Goal: Navigation & Orientation: Find specific page/section

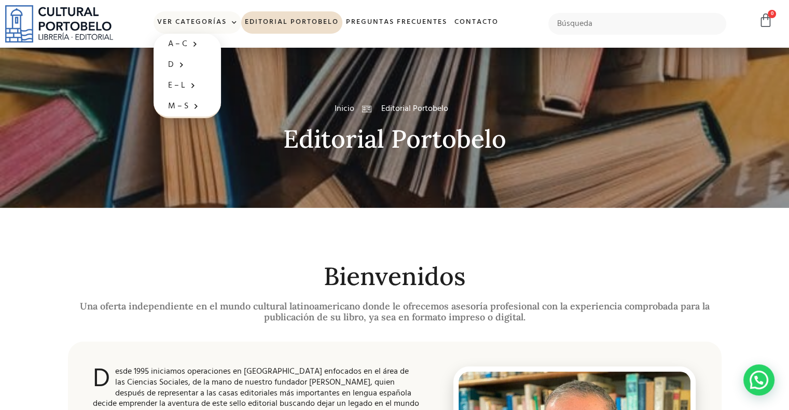
click at [210, 22] on link "Ver Categorías" at bounding box center [198, 22] width 88 height 22
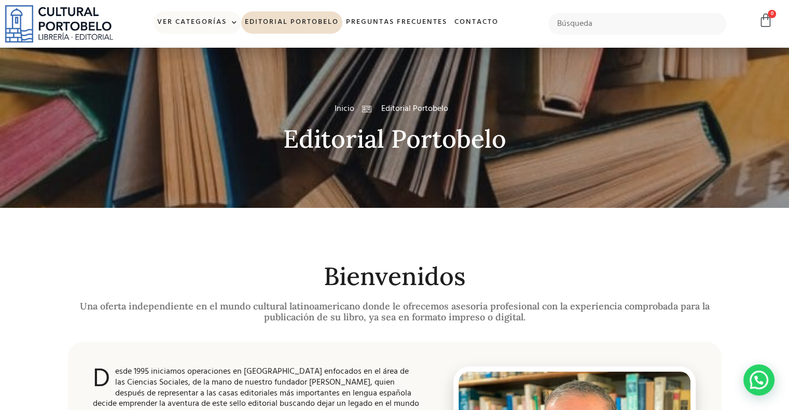
click at [230, 19] on span at bounding box center [232, 23] width 11 height 16
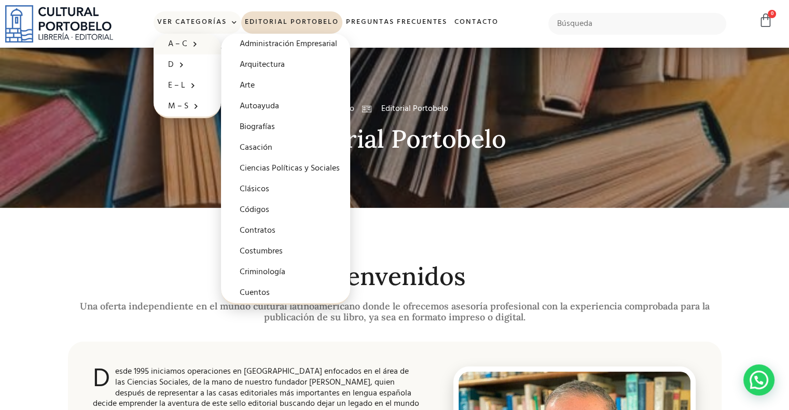
click at [195, 45] on span at bounding box center [192, 44] width 10 height 16
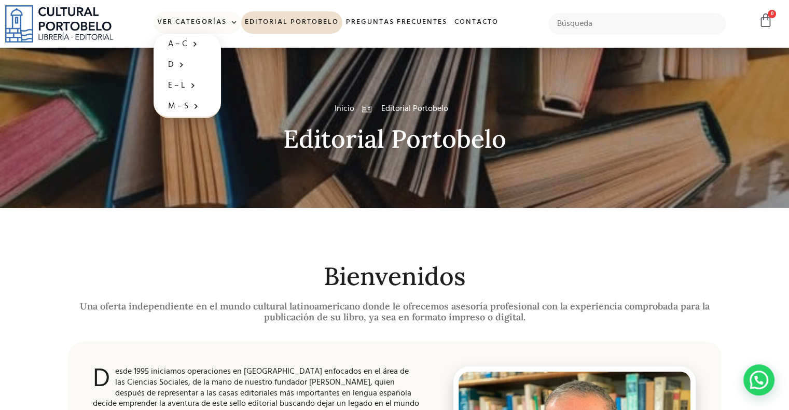
click at [227, 24] on span at bounding box center [232, 23] width 11 height 16
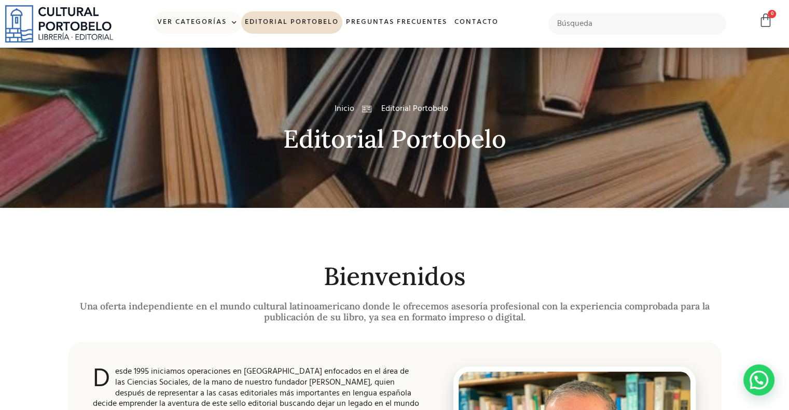
click at [216, 24] on link "Ver Categorías" at bounding box center [198, 22] width 88 height 22
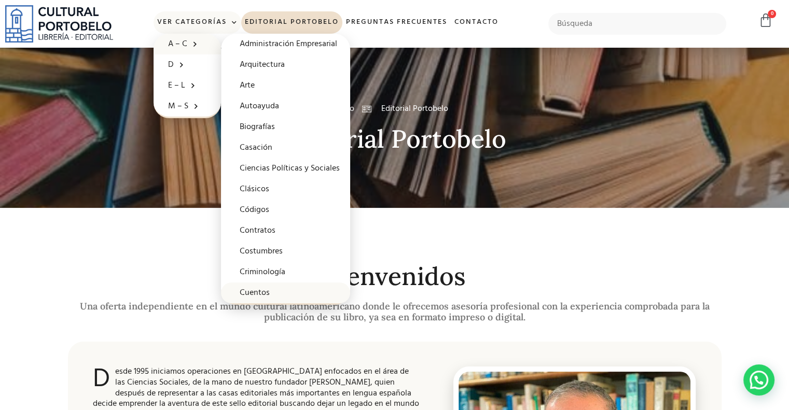
click at [255, 288] on link "Cuentos" at bounding box center [285, 293] width 129 height 21
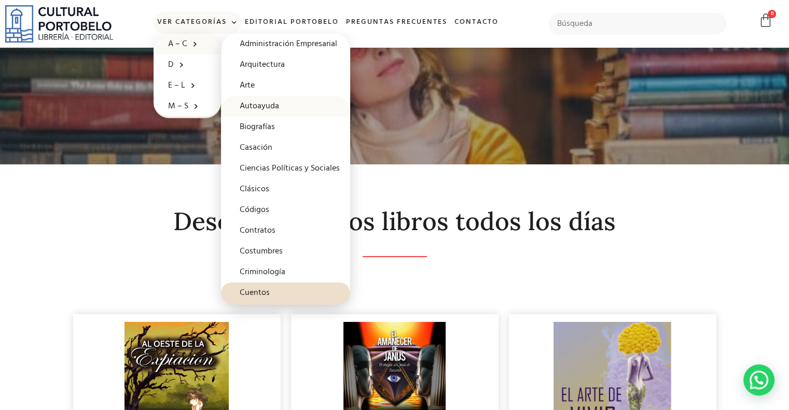
click at [270, 104] on link "Autoayuda" at bounding box center [285, 106] width 129 height 21
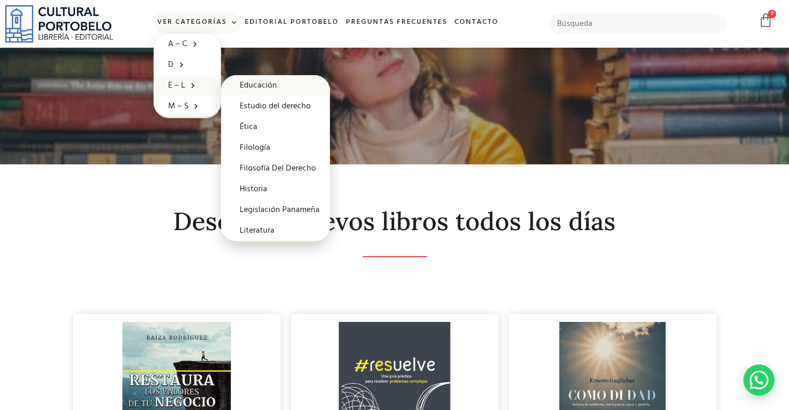
click at [249, 82] on link "Educación" at bounding box center [275, 85] width 109 height 21
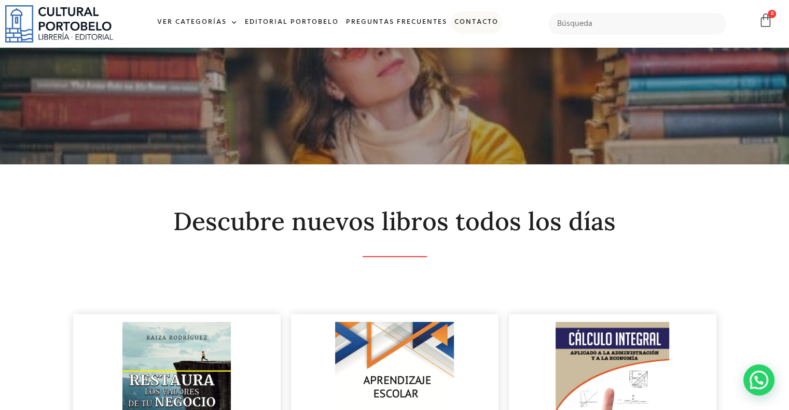
click at [475, 17] on link "Contacto" at bounding box center [476, 22] width 51 height 22
